Goal: Task Accomplishment & Management: Manage account settings

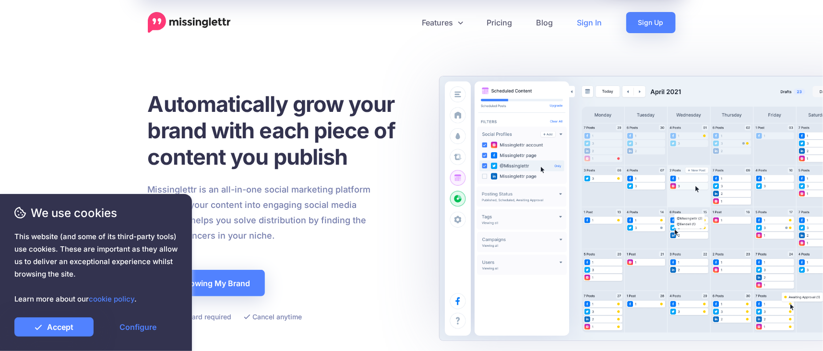
click at [588, 17] on link "Sign In" at bounding box center [589, 22] width 49 height 21
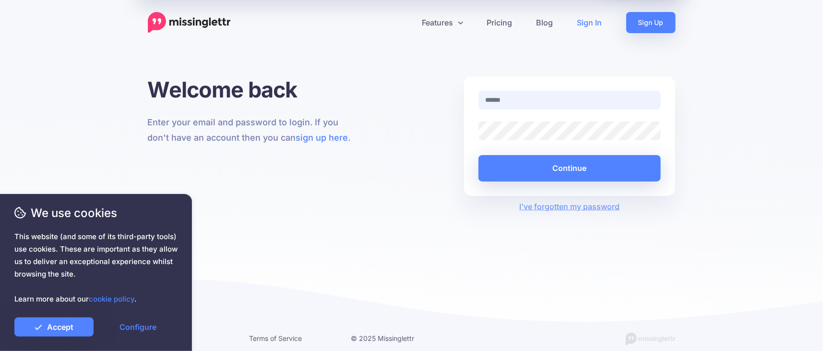
type input "**********"
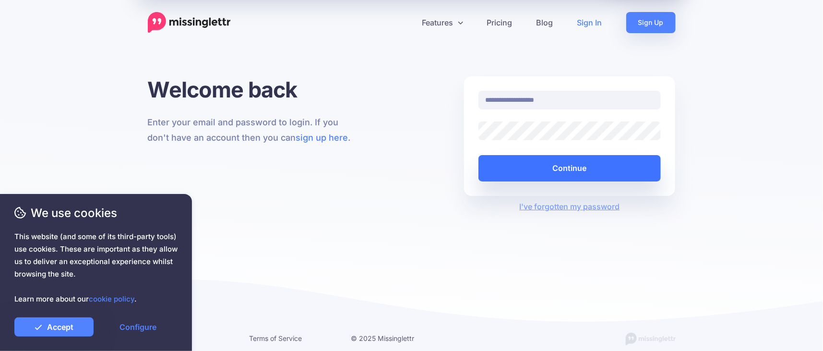
click at [561, 161] on button "Continue" at bounding box center [570, 168] width 183 height 26
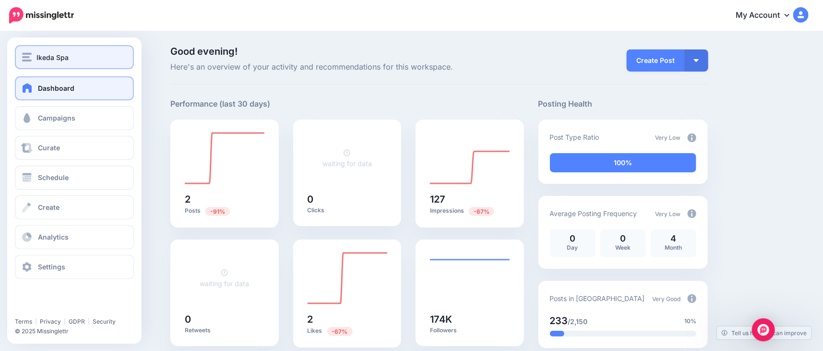
click at [49, 55] on span "Ikeda Spa" at bounding box center [52, 57] width 32 height 11
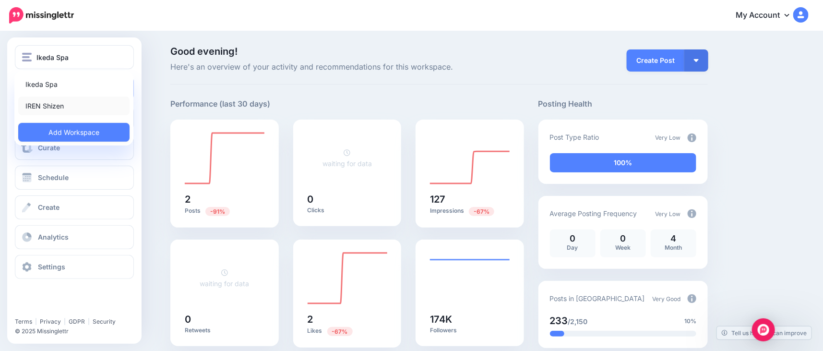
click at [55, 105] on link "IREN Shizen" at bounding box center [73, 105] width 111 height 19
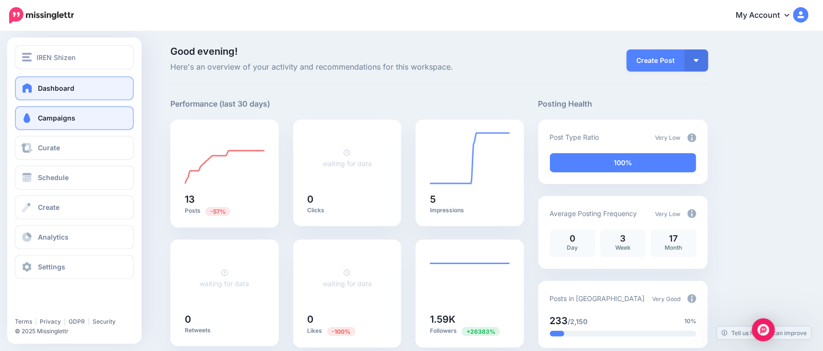
click at [86, 116] on link "Campaigns" at bounding box center [74, 118] width 119 height 24
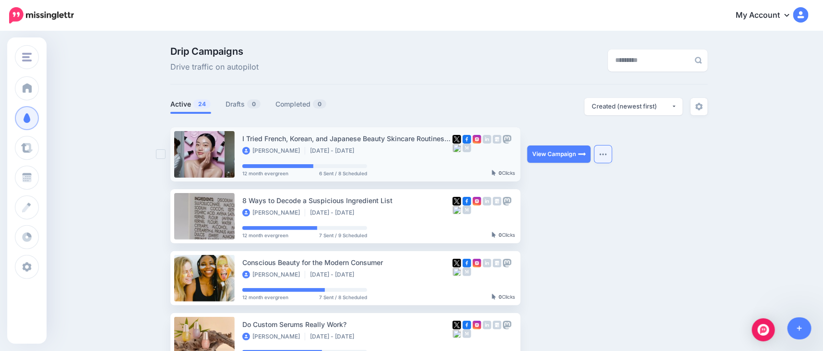
click at [597, 157] on button "button" at bounding box center [603, 153] width 17 height 17
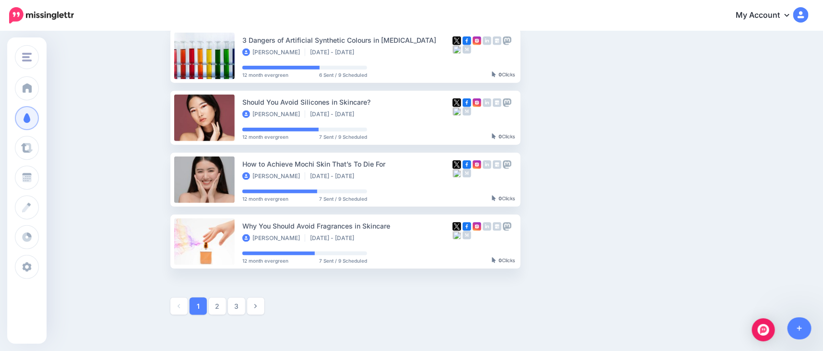
scroll to position [530, 0]
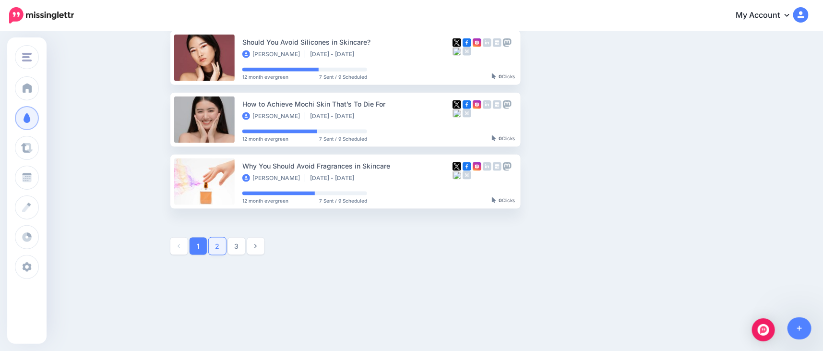
click at [216, 247] on link "2" at bounding box center [217, 246] width 17 height 17
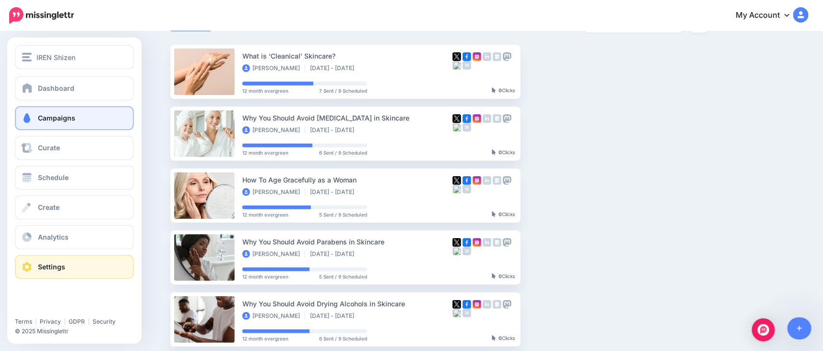
click at [25, 266] on span at bounding box center [27, 267] width 12 height 10
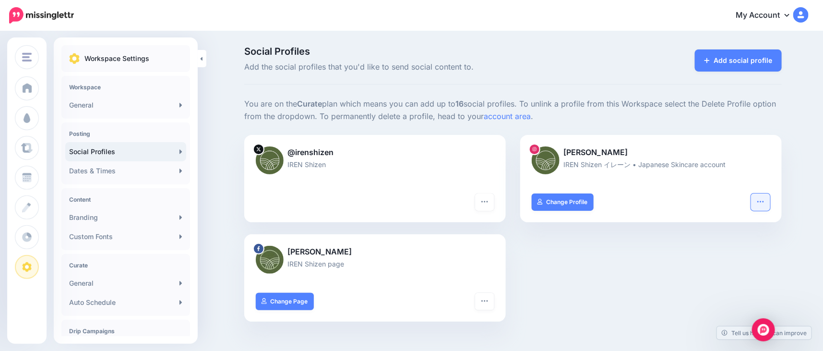
click at [761, 204] on icon "button" at bounding box center [761, 202] width 8 height 8
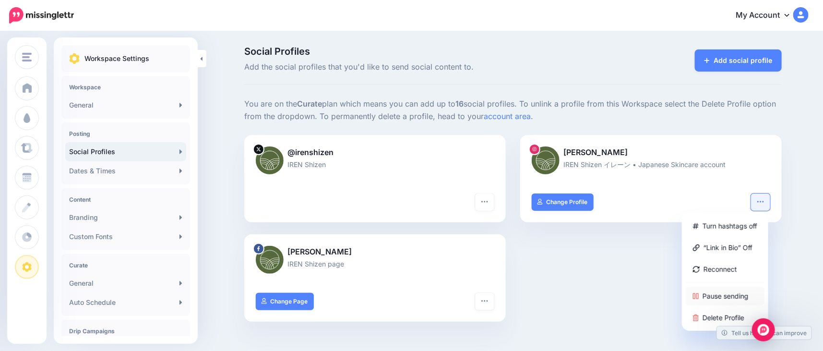
click at [722, 290] on link "Pause sending" at bounding box center [725, 296] width 79 height 19
click at [649, 266] on div "@irenshizen IREN Shizen Turn hashtags off Reconnect Pause sending Delete Profile" at bounding box center [513, 234] width 552 height 199
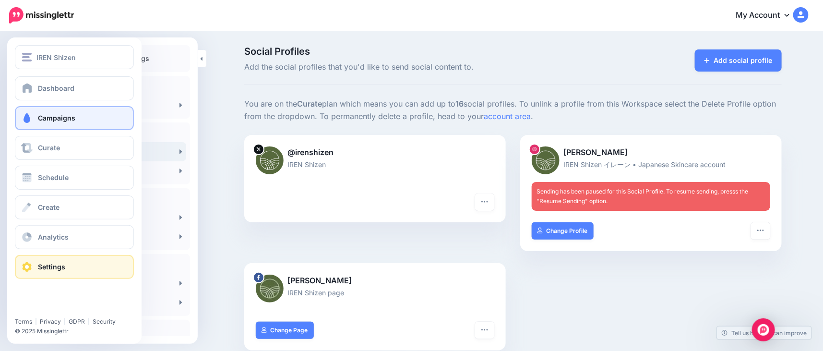
click at [46, 117] on span "Campaigns" at bounding box center [56, 118] width 37 height 8
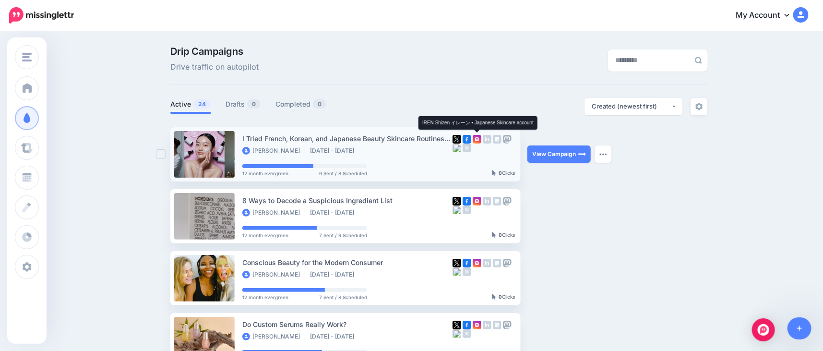
click at [479, 141] on img at bounding box center [477, 139] width 9 height 9
click at [604, 150] on button "button" at bounding box center [603, 153] width 17 height 17
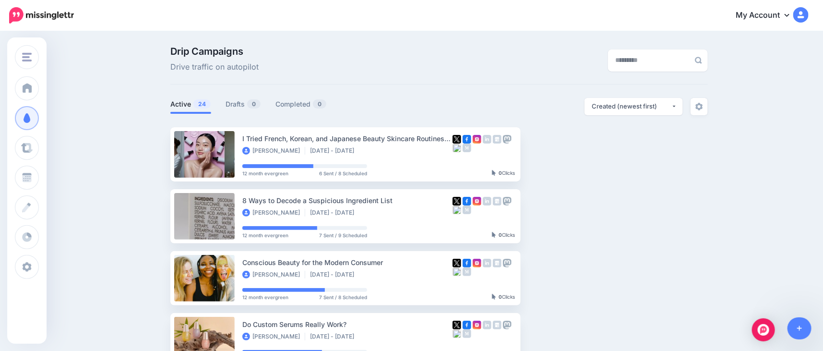
click at [412, 68] on div "Drip Campaigns Drive traffic on autopilot" at bounding box center [347, 60] width 368 height 27
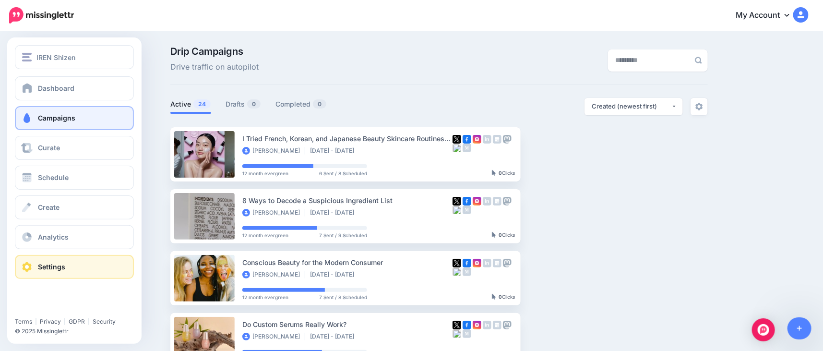
click at [49, 273] on link "Settings" at bounding box center [74, 267] width 119 height 24
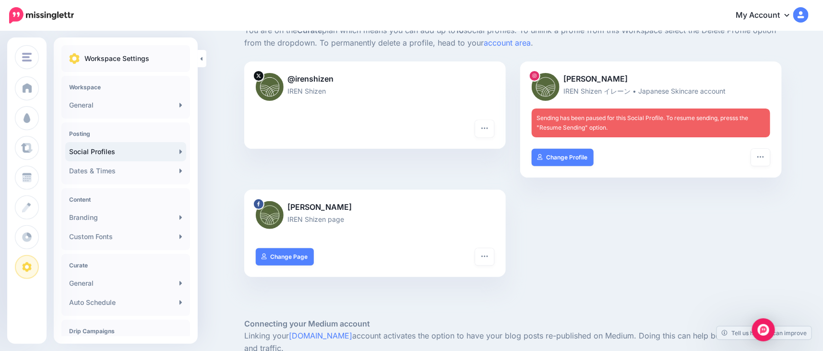
scroll to position [83, 0]
